Goal: Task Accomplishment & Management: Manage account settings

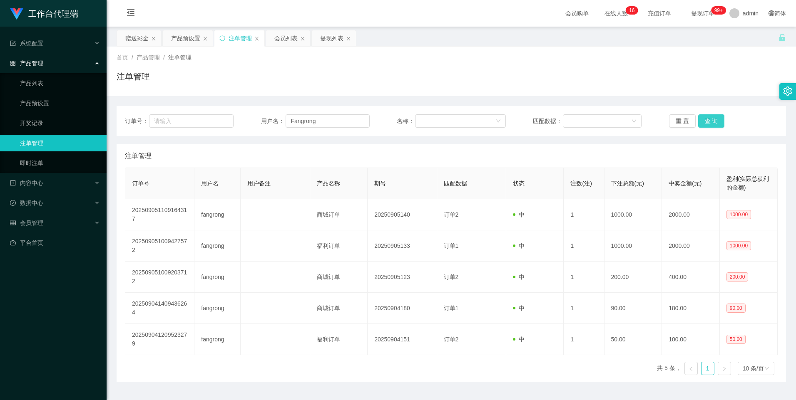
click at [714, 122] on button "查 询" at bounding box center [711, 120] width 27 height 13
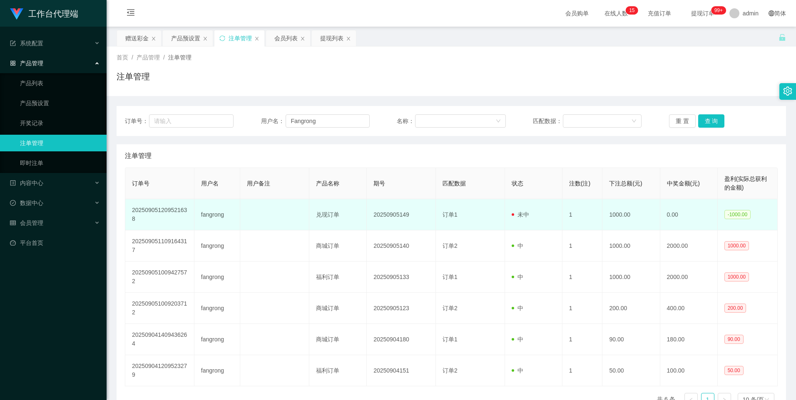
click at [215, 213] on td "fangrong" at bounding box center [217, 214] width 46 height 31
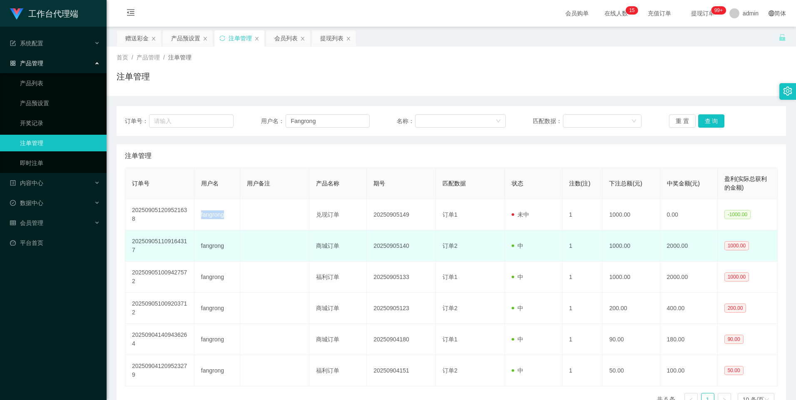
copy td "fangrong"
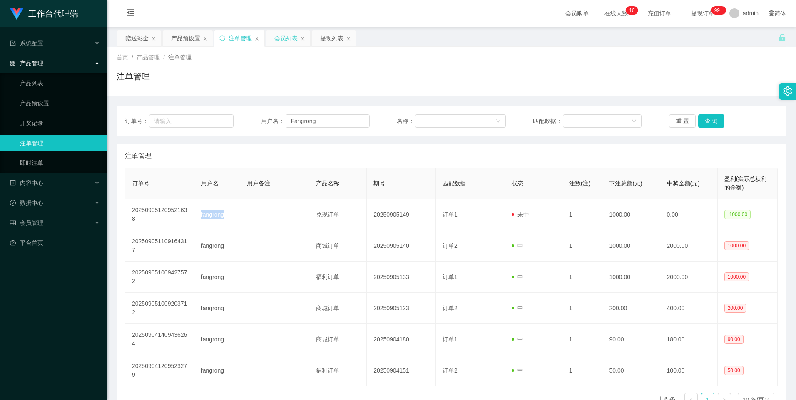
click at [288, 37] on div "会员列表" at bounding box center [285, 38] width 23 height 16
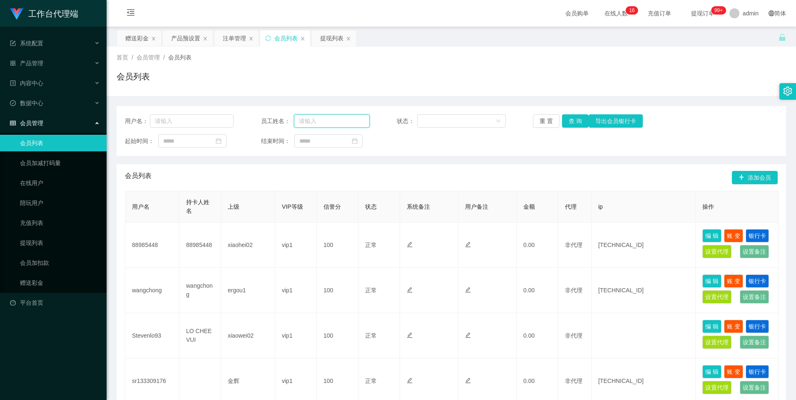
click at [338, 120] on input "text" at bounding box center [332, 120] width 76 height 13
click at [187, 119] on input "text" at bounding box center [192, 120] width 84 height 13
paste input "fangrong"
type input "fangrong"
drag, startPoint x: 576, startPoint y: 123, endPoint x: 573, endPoint y: 169, distance: 46.7
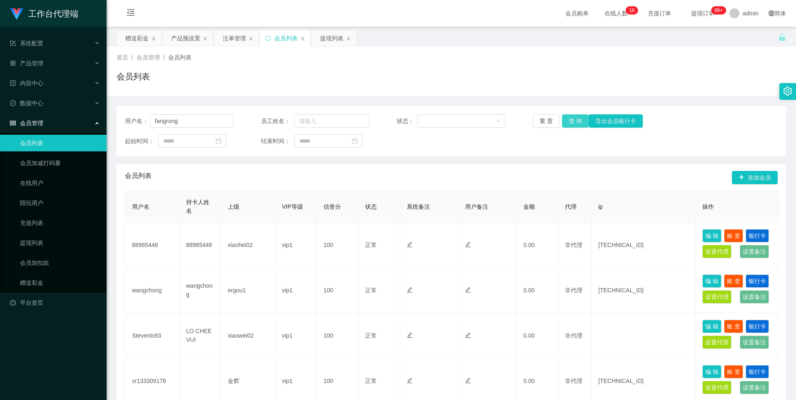
click at [576, 123] on button "查 询" at bounding box center [575, 120] width 27 height 13
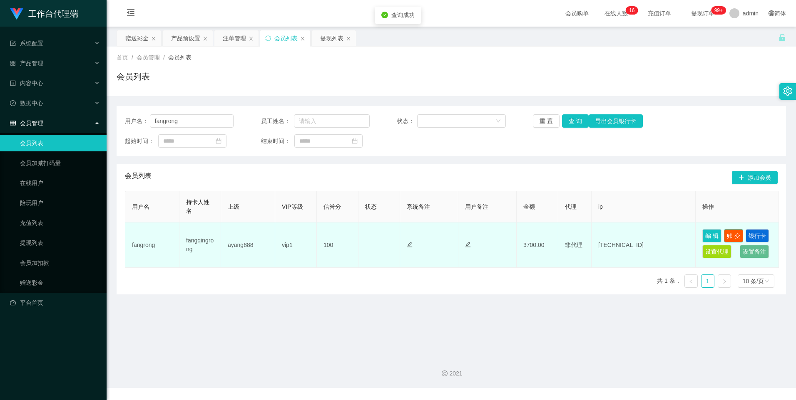
click at [737, 236] on button "账 变" at bounding box center [733, 235] width 19 height 13
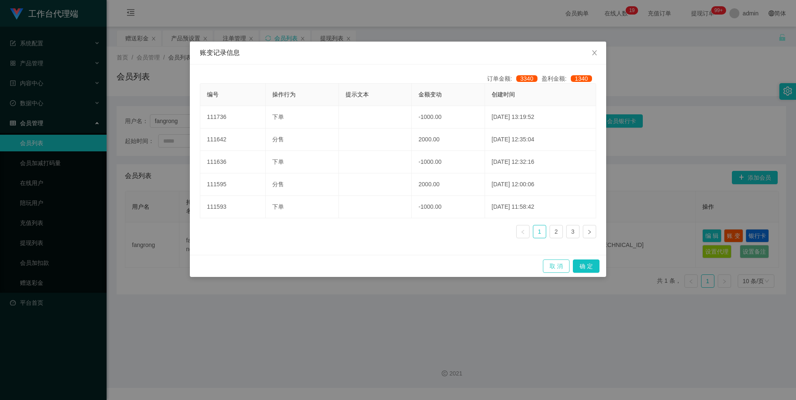
click at [562, 264] on button "取 消" at bounding box center [556, 266] width 27 height 13
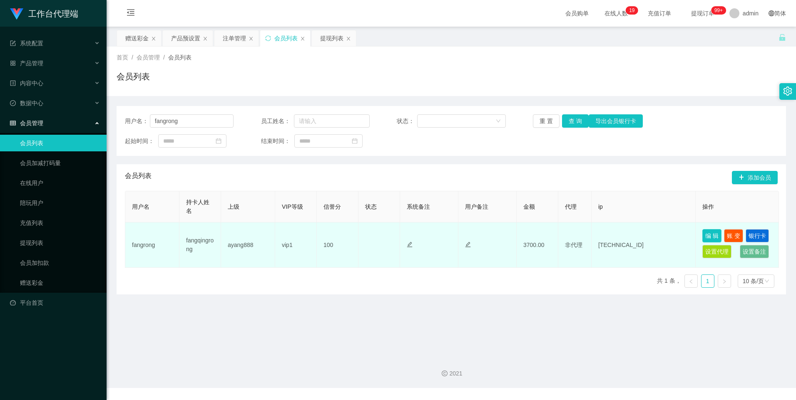
click at [717, 237] on button "编 辑" at bounding box center [711, 235] width 19 height 13
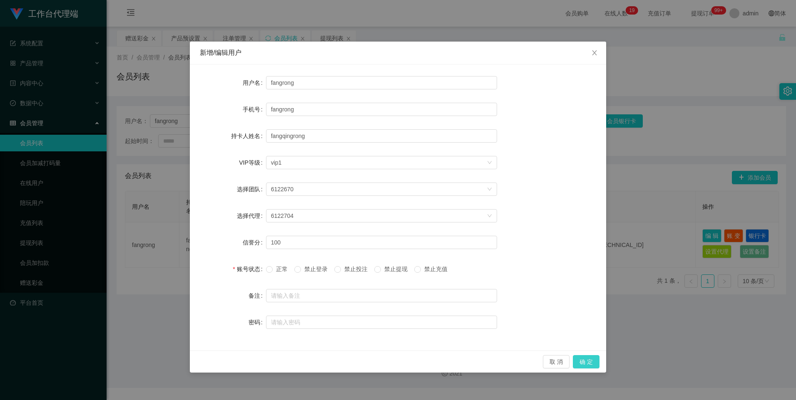
drag, startPoint x: 582, startPoint y: 362, endPoint x: 581, endPoint y: 366, distance: 4.7
click at [581, 366] on button "确 定" at bounding box center [586, 361] width 27 height 13
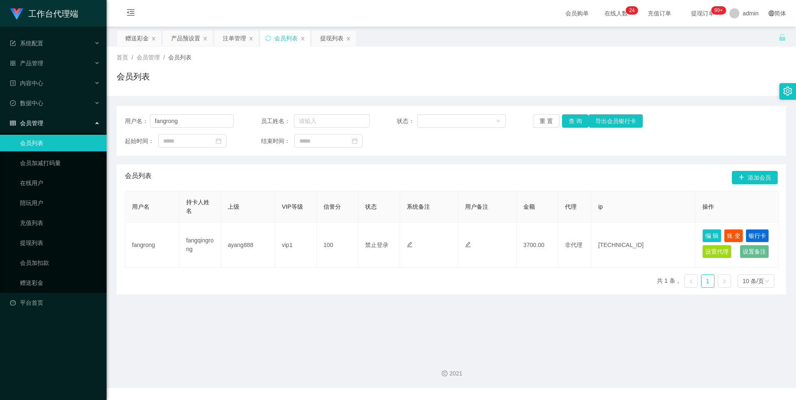
drag, startPoint x: 183, startPoint y: 32, endPoint x: 193, endPoint y: 50, distance: 21.0
click at [183, 32] on div "产品预设置" at bounding box center [185, 38] width 29 height 16
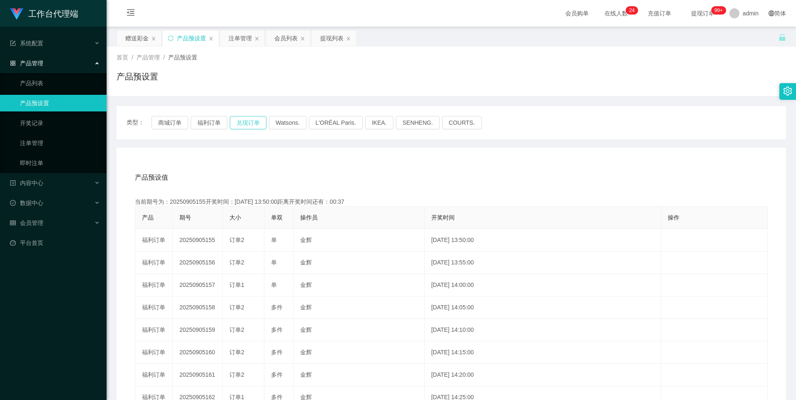
click at [253, 120] on button "兑现订单" at bounding box center [248, 122] width 37 height 13
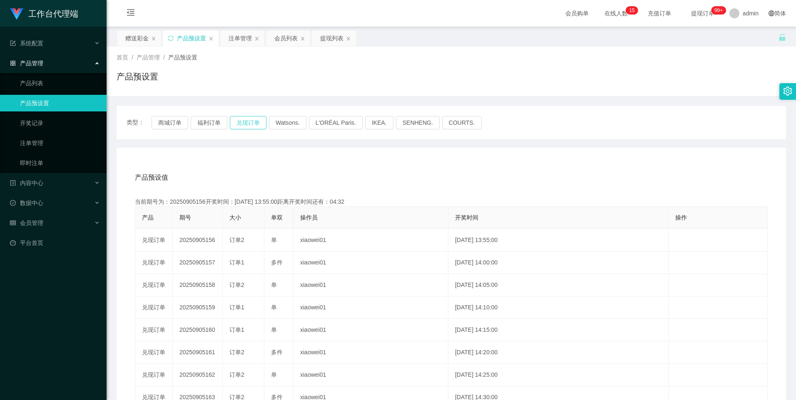
click at [246, 123] on button "兑现订单" at bounding box center [248, 122] width 37 height 13
click at [248, 124] on button "兑现订单" at bounding box center [248, 122] width 37 height 13
